Goal: Find specific page/section: Find specific page/section

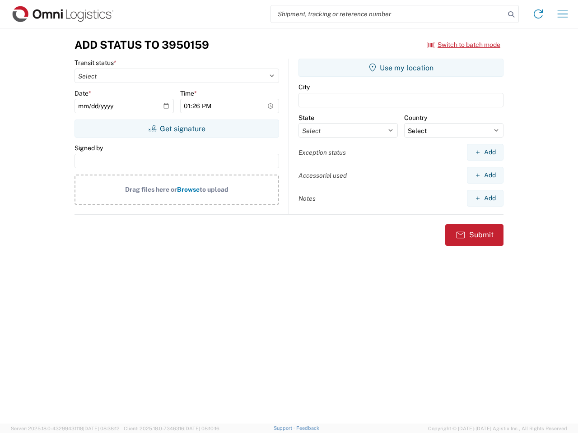
click at [388, 14] on input "search" at bounding box center [388, 13] width 234 height 17
click at [511, 14] on icon at bounding box center [511, 14] width 13 height 13
click at [538, 14] on icon at bounding box center [538, 14] width 14 height 14
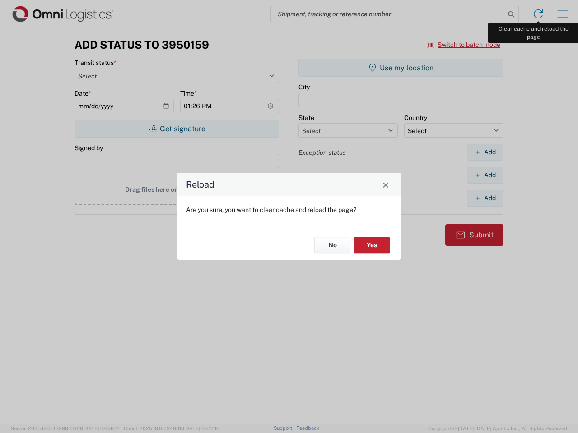
click at [563, 14] on div "Reload Are you sure, you want to clear cache and reload the page? No Yes" at bounding box center [289, 216] width 578 height 433
click at [464, 45] on div "Reload Are you sure, you want to clear cache and reload the page? No Yes" at bounding box center [289, 216] width 578 height 433
click at [177, 129] on div "Reload Are you sure, you want to clear cache and reload the page? No Yes" at bounding box center [289, 216] width 578 height 433
click at [401, 68] on div "Reload Are you sure, you want to clear cache and reload the page? No Yes" at bounding box center [289, 216] width 578 height 433
click at [485, 152] on div "Reload Are you sure, you want to clear cache and reload the page? No Yes" at bounding box center [289, 216] width 578 height 433
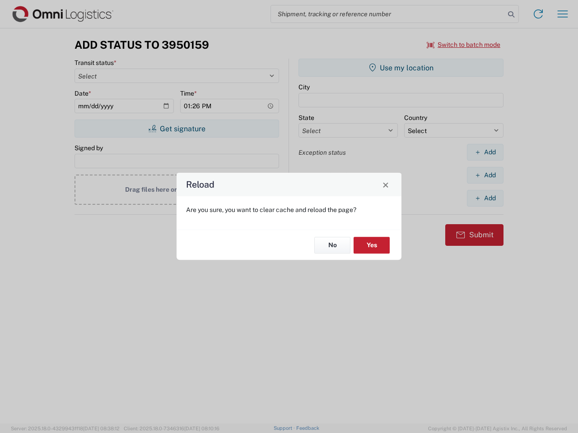
click at [485, 175] on div "Reload Are you sure, you want to clear cache and reload the page? No Yes" at bounding box center [289, 216] width 578 height 433
click at [485, 198] on div "Reload Are you sure, you want to clear cache and reload the page? No Yes" at bounding box center [289, 216] width 578 height 433
